Goal: Task Accomplishment & Management: Manage account settings

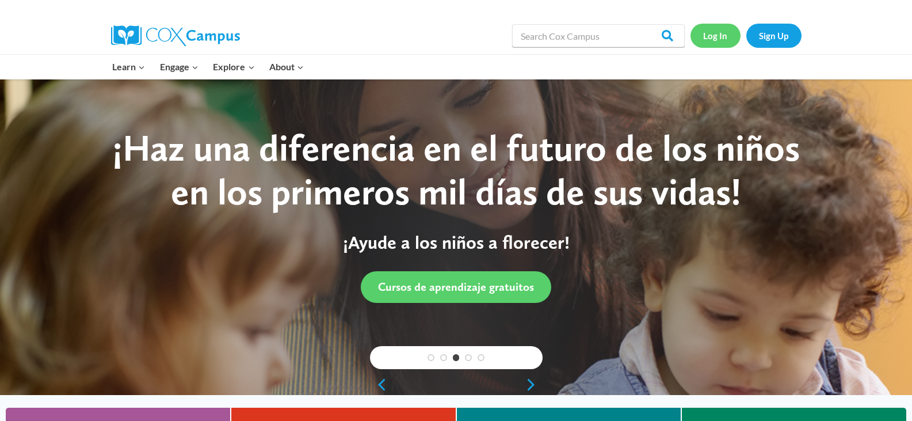
click at [709, 39] on link "Log In" at bounding box center [715, 36] width 50 height 24
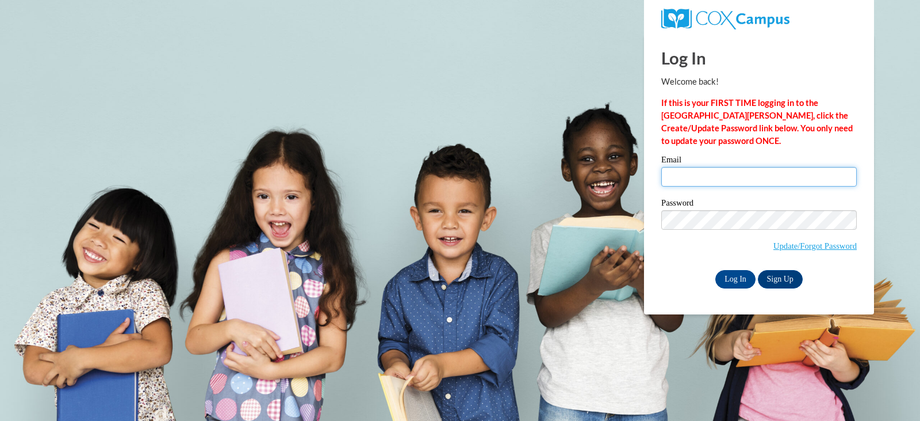
click at [738, 169] on input "Email" at bounding box center [760, 177] width 196 height 20
type input "[EMAIL_ADDRESS][DOMAIN_NAME]"
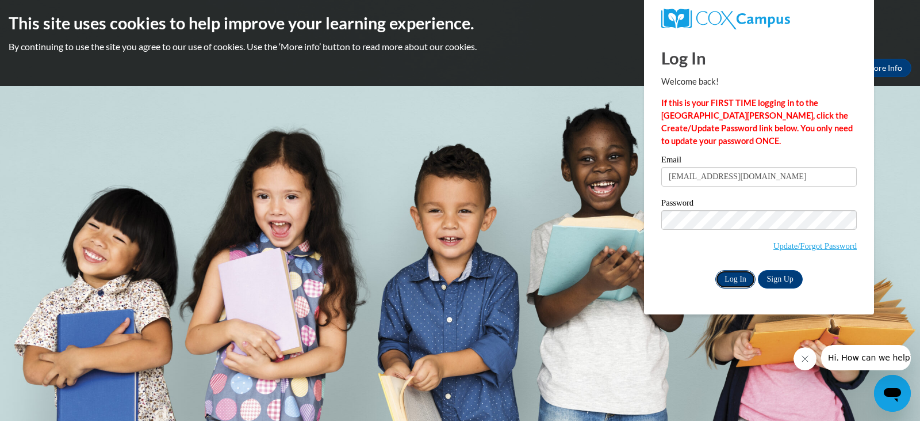
click at [742, 279] on input "Log In" at bounding box center [736, 279] width 40 height 18
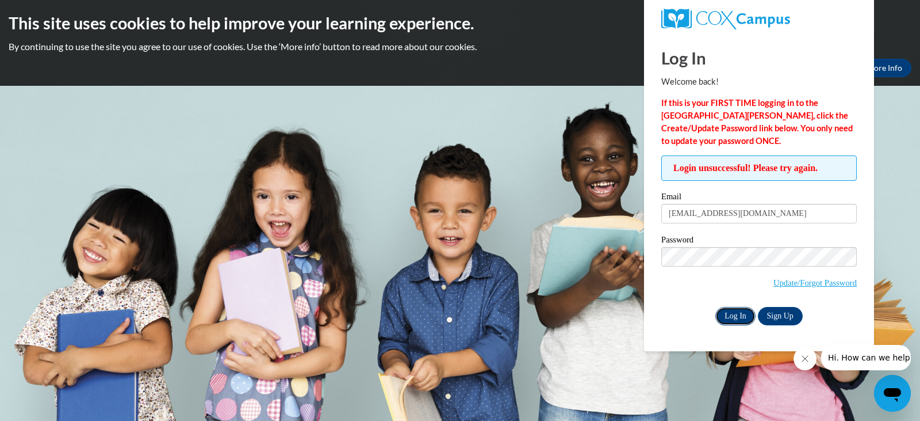
click at [734, 315] on input "Log In" at bounding box center [736, 316] width 40 height 18
click at [716, 307] on input "Log In" at bounding box center [736, 316] width 40 height 18
click at [807, 358] on icon "Close message from company" at bounding box center [804, 358] width 9 height 9
click at [736, 318] on input "Log In" at bounding box center [736, 316] width 40 height 18
click at [572, 178] on body "This site uses cookies to help improve your learning experience. By continuing …" at bounding box center [460, 210] width 920 height 421
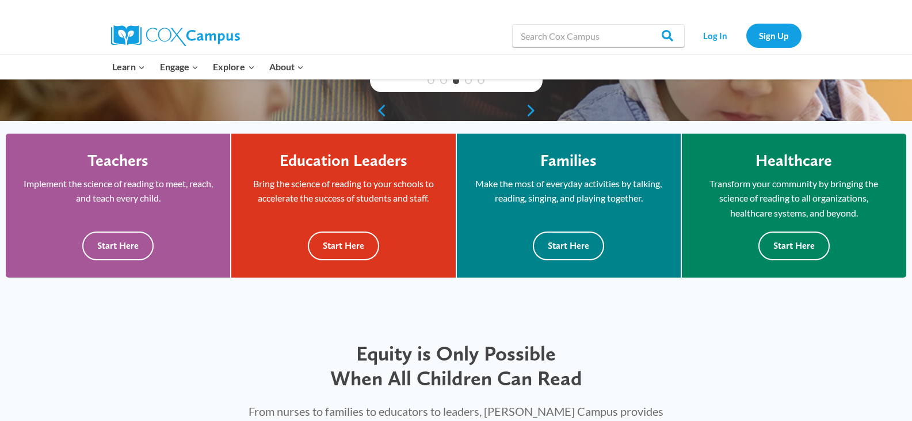
scroll to position [278, 0]
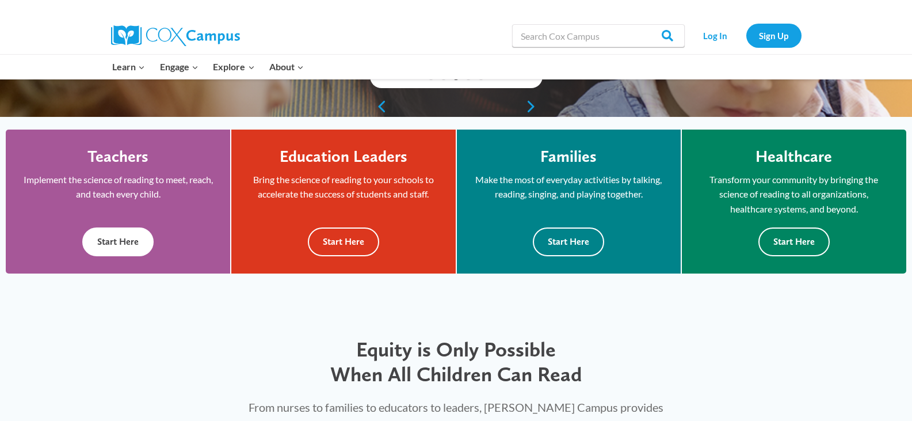
click at [144, 205] on div "Teachers Implement the science of reading to meet, reach, and teach every child…" at bounding box center [118, 201] width 190 height 109
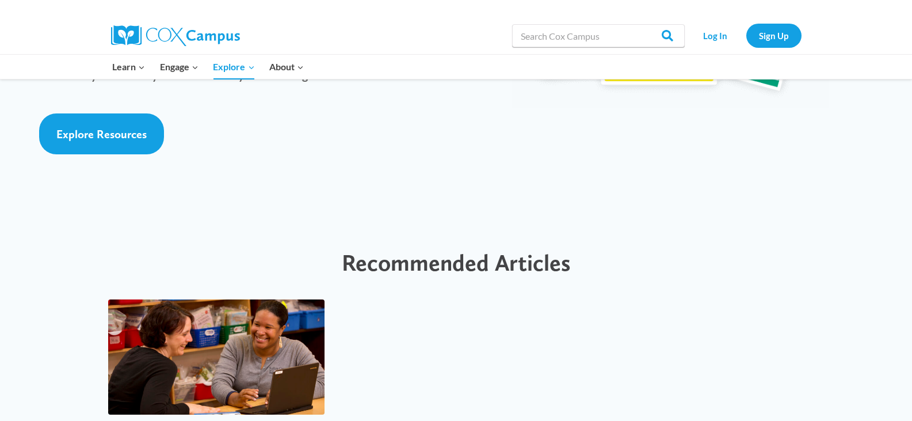
scroll to position [2742, 0]
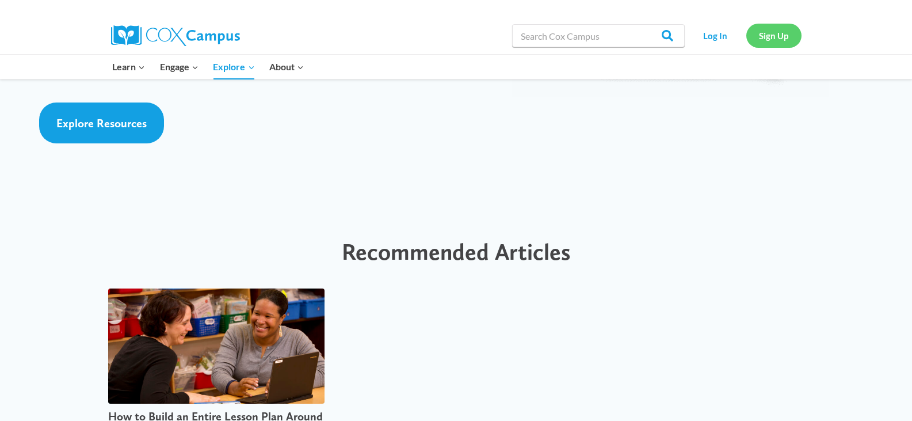
click at [770, 36] on link "Sign Up" at bounding box center [773, 36] width 55 height 24
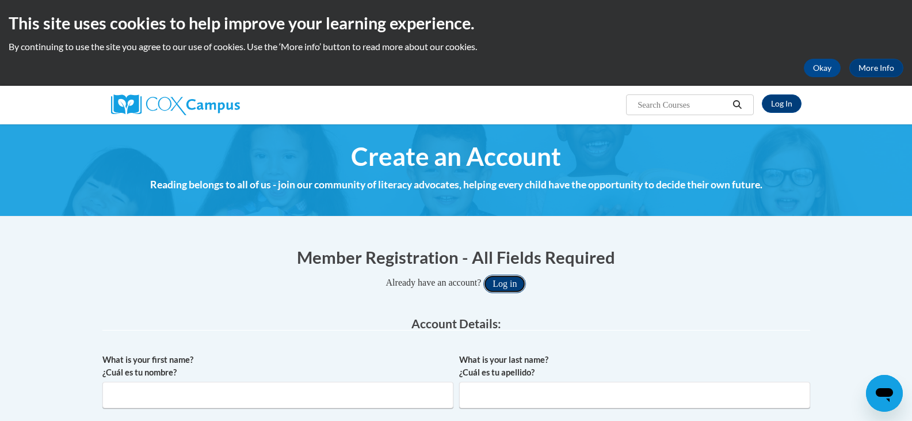
click at [510, 278] on button "Log in" at bounding box center [504, 283] width 43 height 18
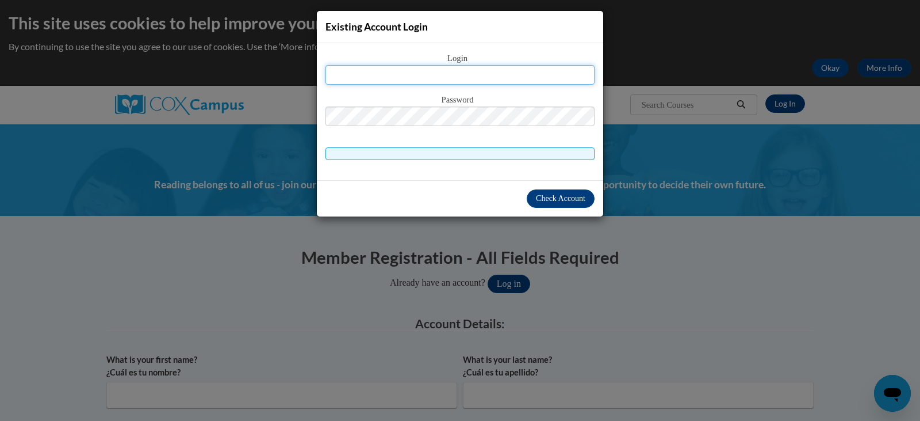
click at [467, 77] on input "text" at bounding box center [460, 75] width 269 height 20
type input "[EMAIL_ADDRESS][DOMAIN_NAME]"
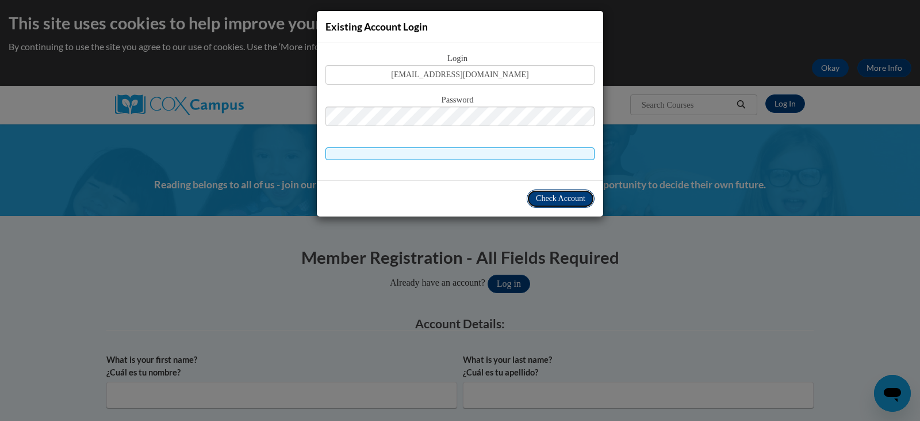
click at [570, 192] on button "Check Account" at bounding box center [561, 198] width 68 height 18
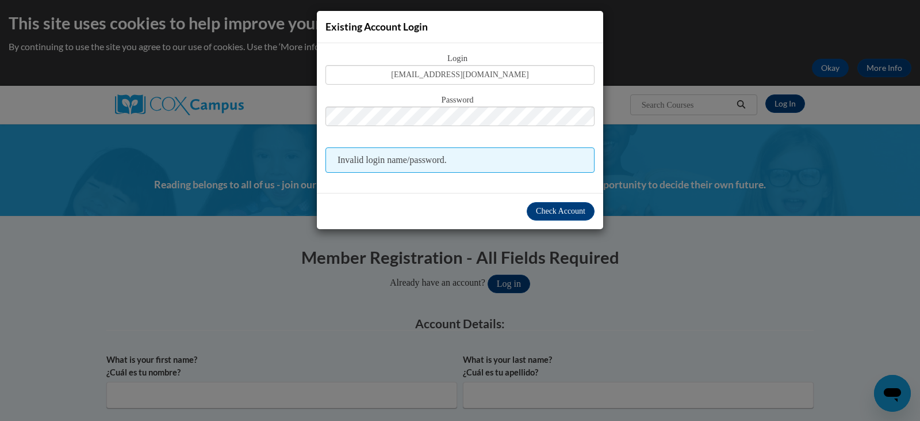
click at [469, 155] on span "Invalid login name/password." at bounding box center [460, 159] width 269 height 25
click at [554, 211] on span "Check Account" at bounding box center [560, 211] width 49 height 9
click at [638, 247] on div "Existing Account Login Login tullnicole@yahoo.com Password Invalid login name/p…" at bounding box center [460, 210] width 920 height 421
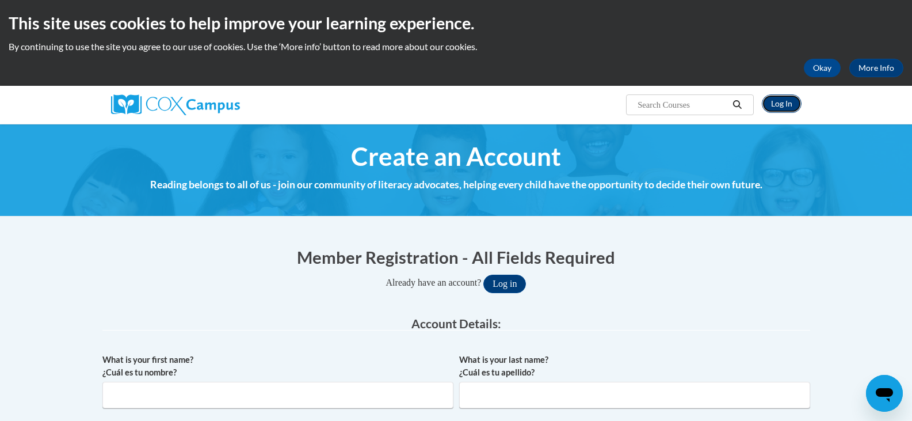
click at [772, 102] on link "Log In" at bounding box center [782, 103] width 40 height 18
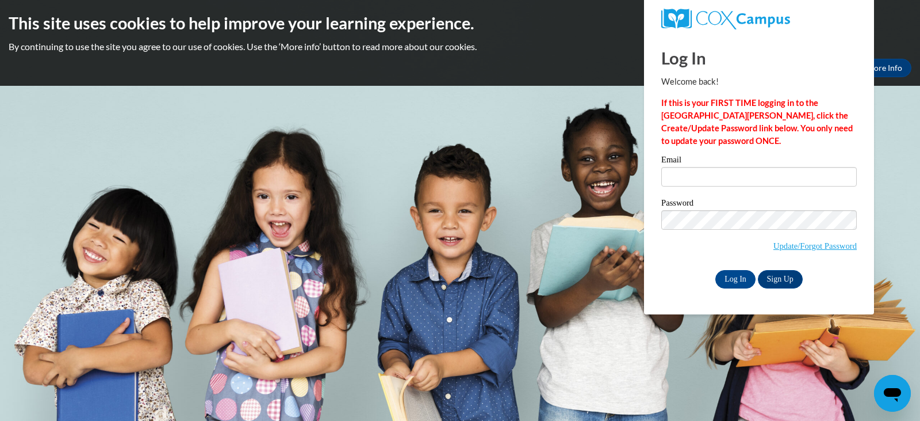
click at [562, 199] on body "This site uses cookies to help improve your learning experience. By continuing …" at bounding box center [460, 210] width 920 height 421
click at [719, 178] on input "Email" at bounding box center [760, 177] width 196 height 20
type input "[EMAIL_ADDRESS][DOMAIN_NAME]"
click at [735, 274] on input "Log In" at bounding box center [736, 279] width 40 height 18
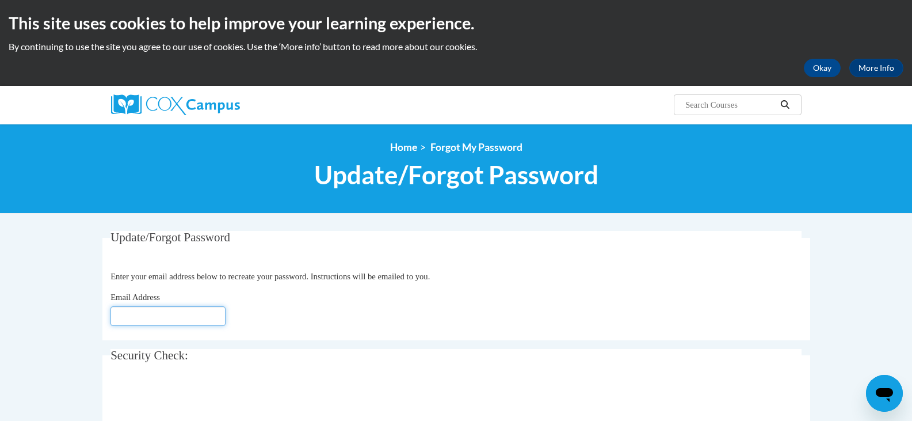
click at [180, 312] on input "Email Address" at bounding box center [167, 316] width 115 height 20
type input "[EMAIL_ADDRESS][DOMAIN_NAME]"
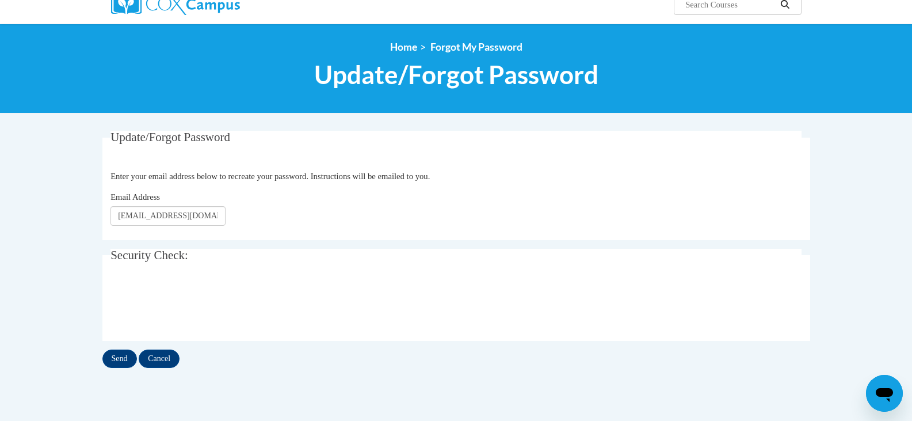
scroll to position [101, 0]
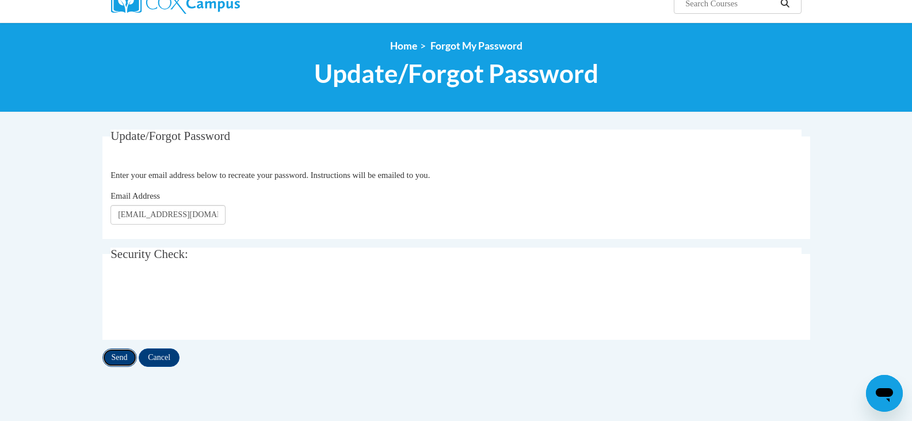
click at [127, 353] on input "Send" at bounding box center [119, 357] width 35 height 18
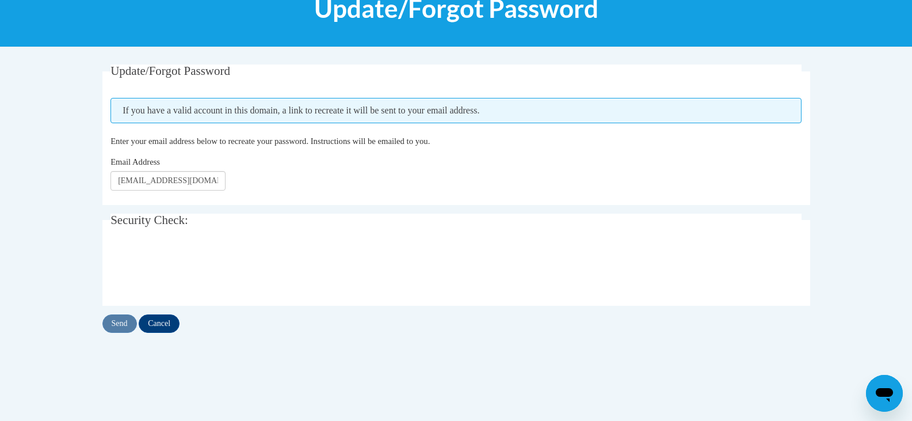
scroll to position [167, 0]
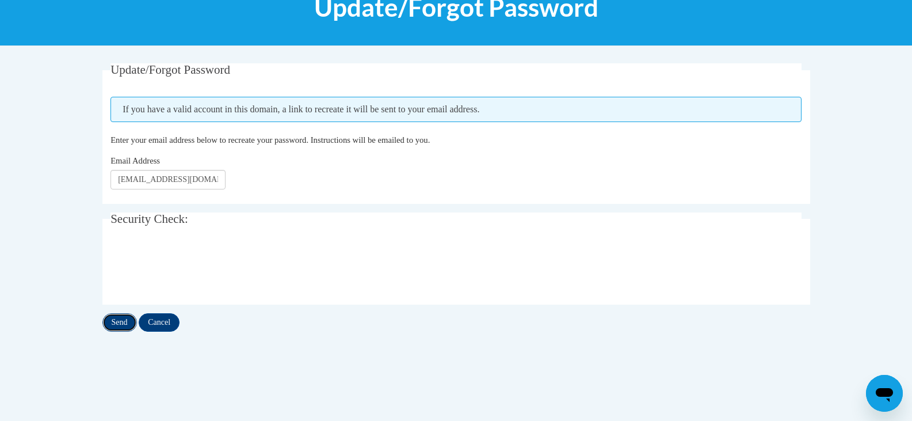
click at [125, 326] on input "Send" at bounding box center [119, 322] width 35 height 18
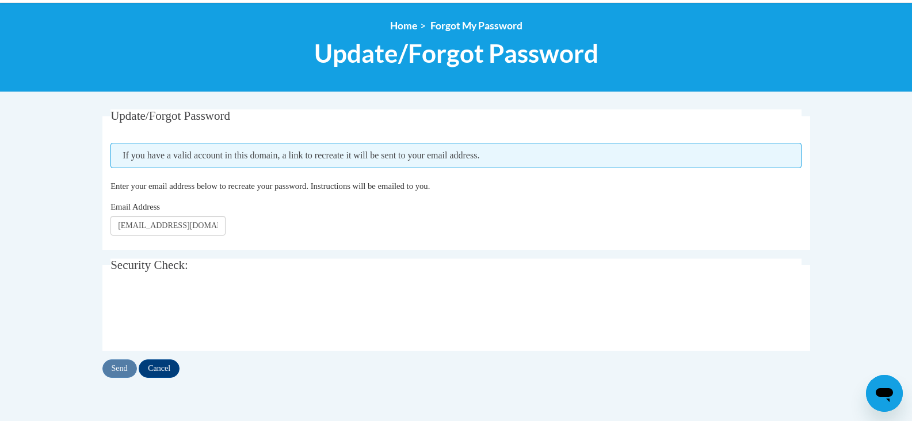
scroll to position [125, 0]
